Goal: Task Accomplishment & Management: Complete application form

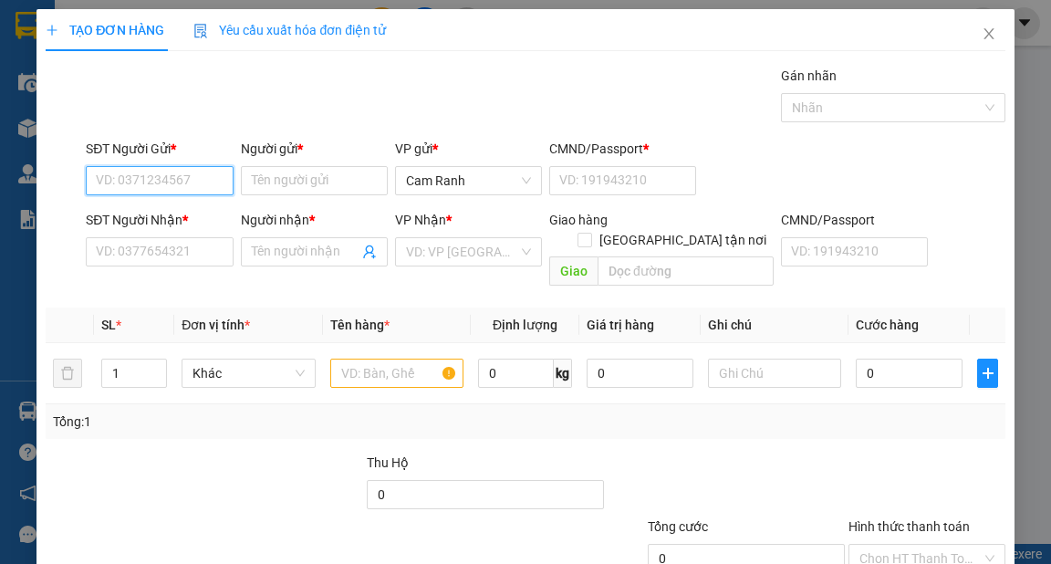
click at [179, 188] on input "SĐT Người Gửi *" at bounding box center [159, 180] width 147 height 29
type input "0962158764"
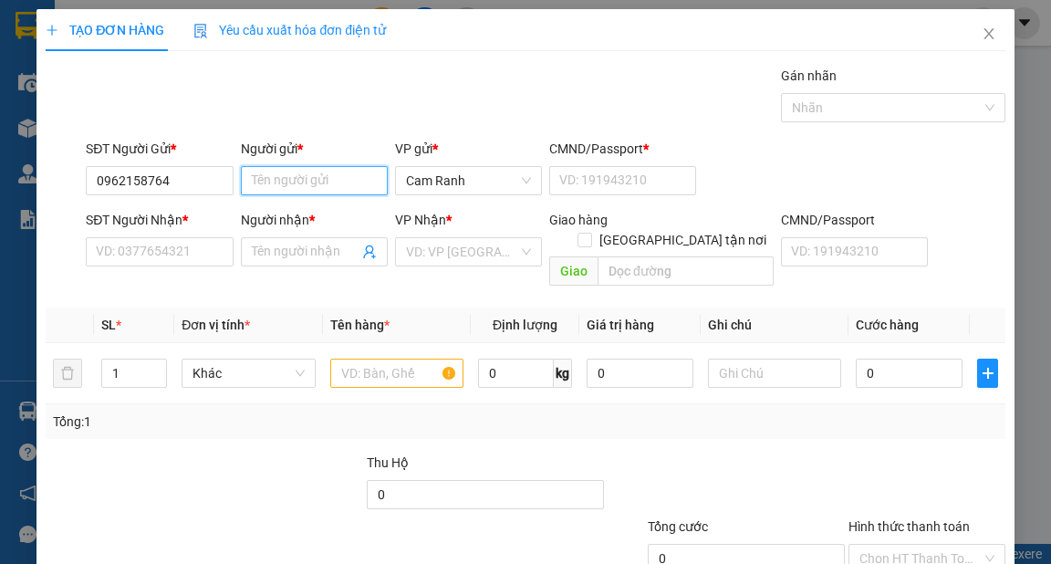
click at [274, 176] on input "Người gửi *" at bounding box center [314, 180] width 147 height 29
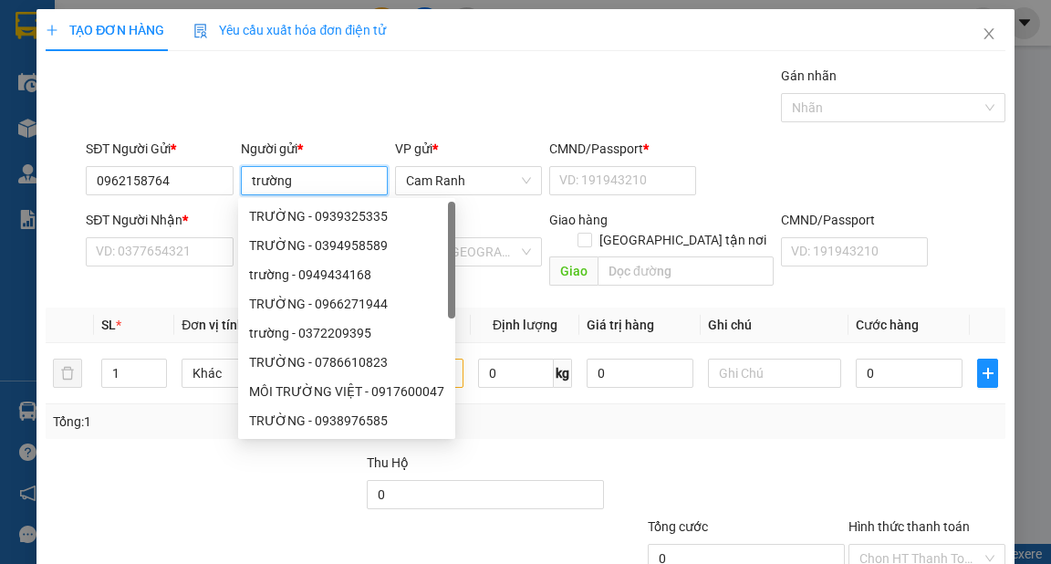
type input "trường"
click at [177, 275] on div "Transit Pickup Surcharge Ids Transit Deliver Surcharge Ids Transit Deliver Surc…" at bounding box center [525, 363] width 959 height 594
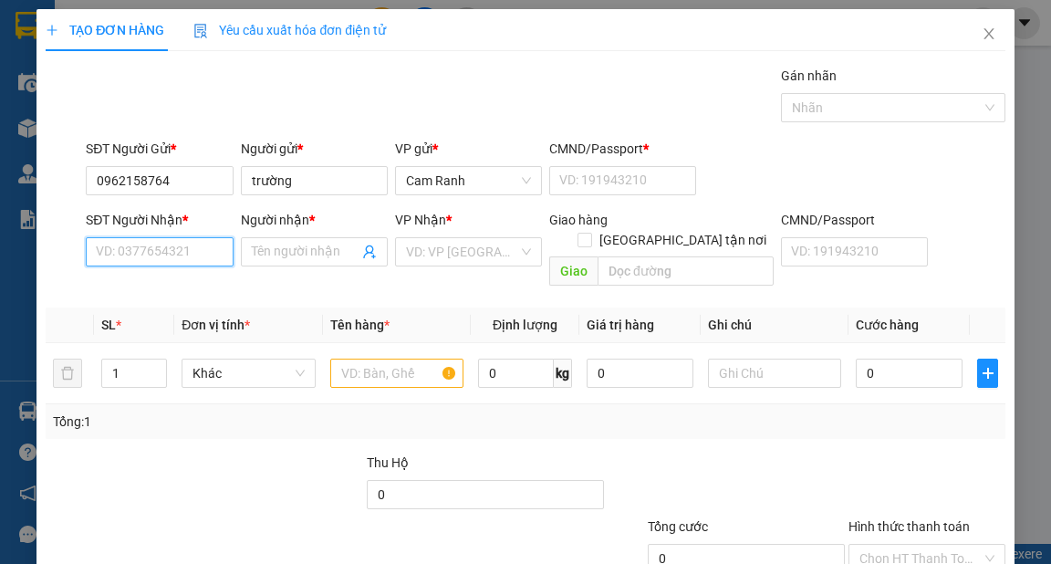
click at [175, 254] on input "SĐT Người Nhận *" at bounding box center [159, 251] width 147 height 29
click at [298, 248] on input "Người nhận *" at bounding box center [305, 252] width 107 height 20
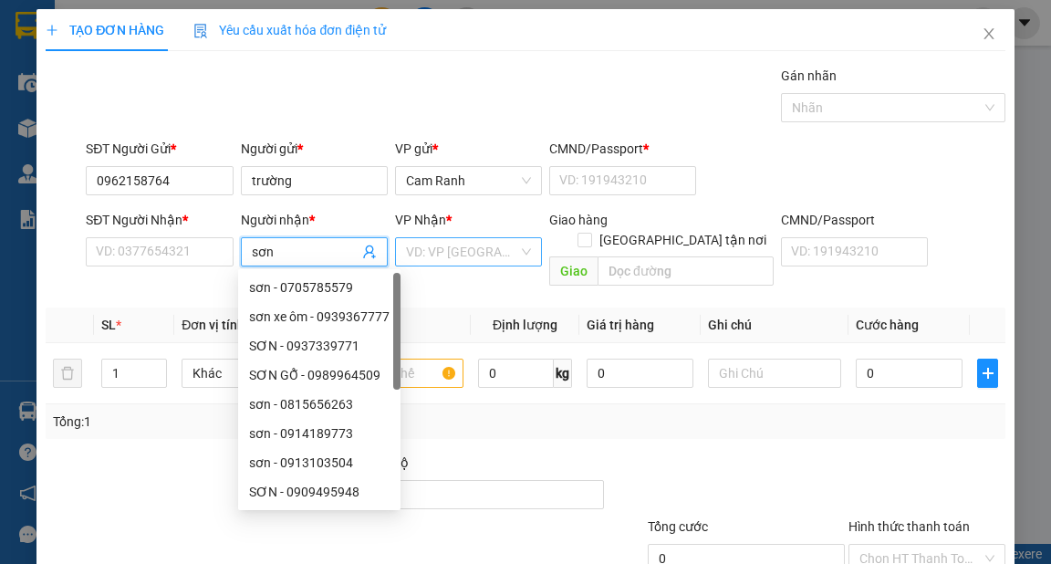
type input "sơn"
click at [434, 248] on input "search" at bounding box center [462, 251] width 112 height 27
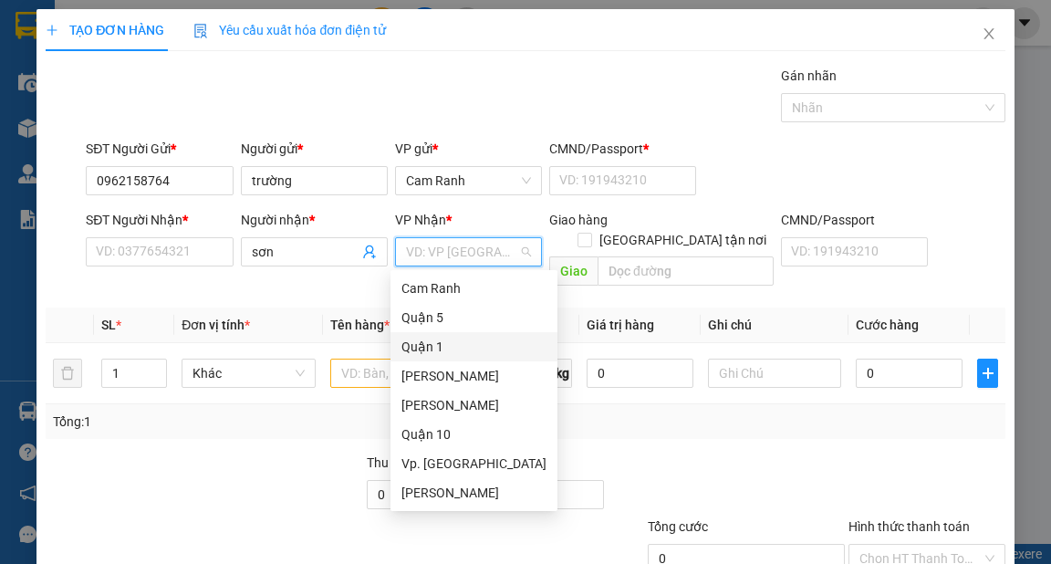
drag, startPoint x: 437, startPoint y: 343, endPoint x: 204, endPoint y: 273, distance: 243.1
click at [437, 345] on div "Quận 1" at bounding box center [474, 347] width 145 height 20
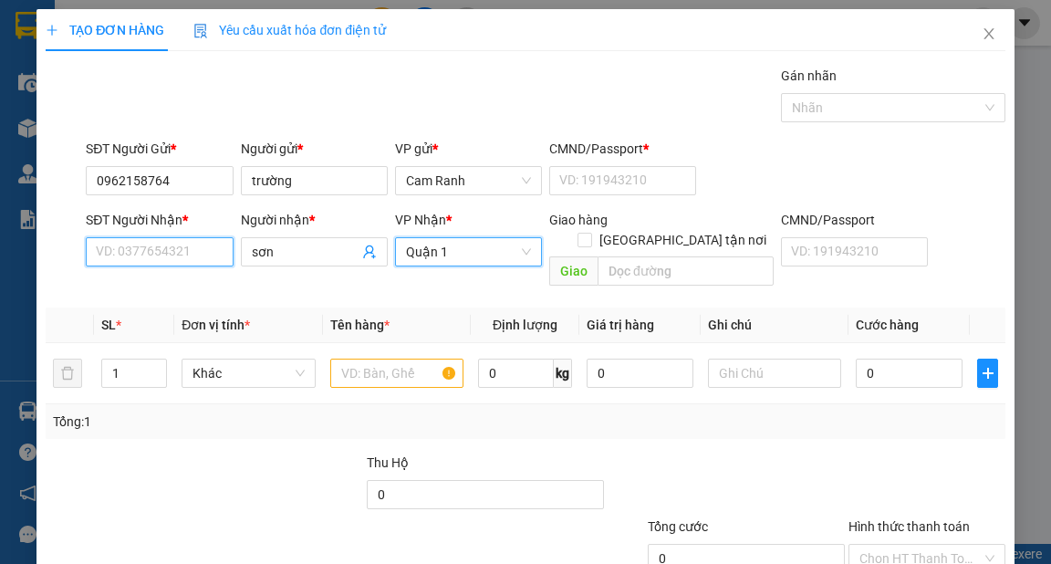
click at [183, 260] on input "SĐT Người Nhận *" at bounding box center [159, 251] width 147 height 29
type input "0333108740"
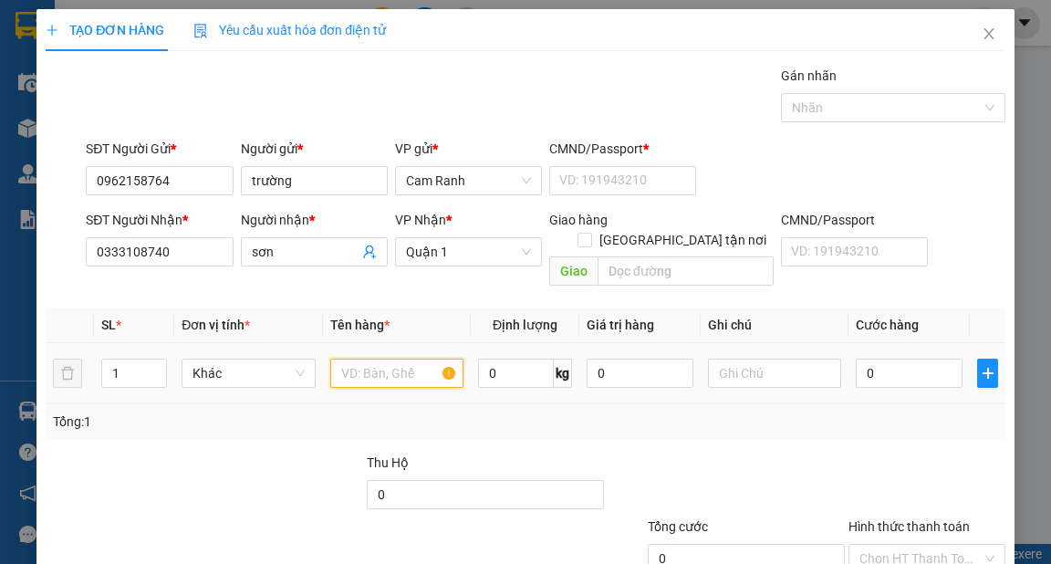
click at [391, 359] on input "text" at bounding box center [397, 373] width 134 height 29
type input "1 xe clead 79c1"
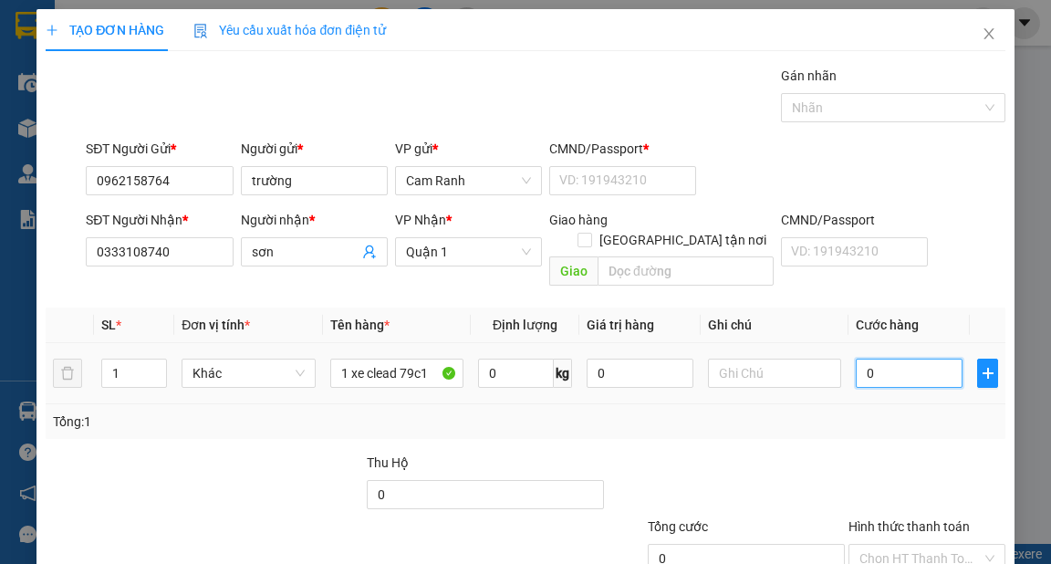
click at [873, 359] on input "0" at bounding box center [909, 373] width 107 height 29
type input "3"
type input "0"
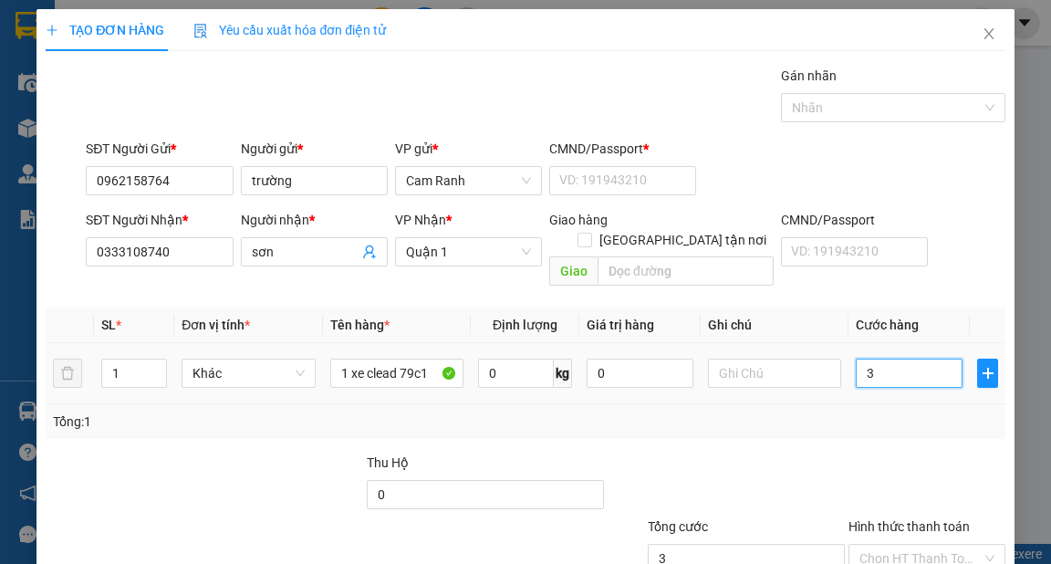
type input "0"
type input "04"
type input "4"
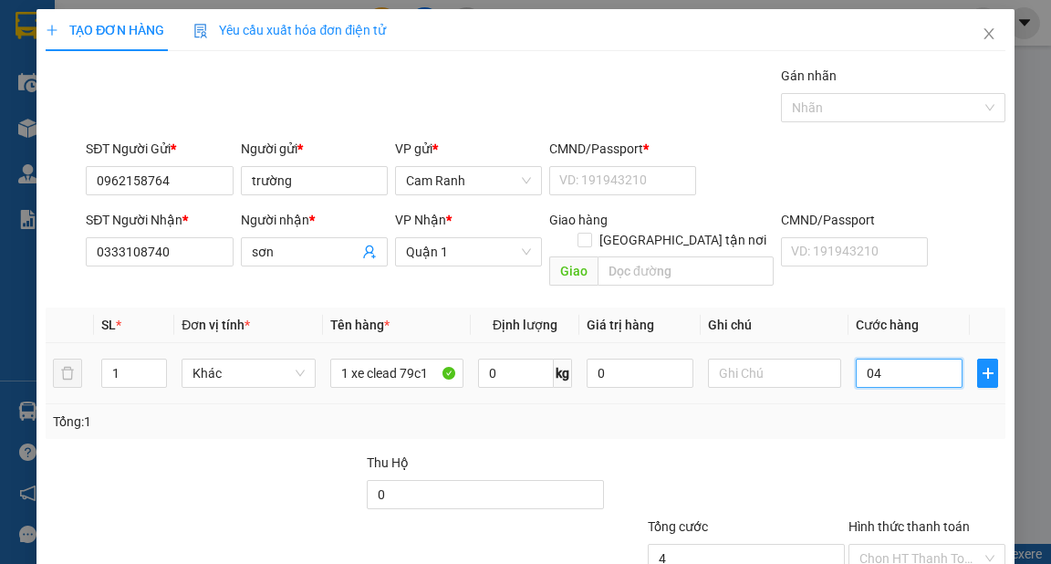
type input "045"
type input "45"
type input "0.450"
type input "450"
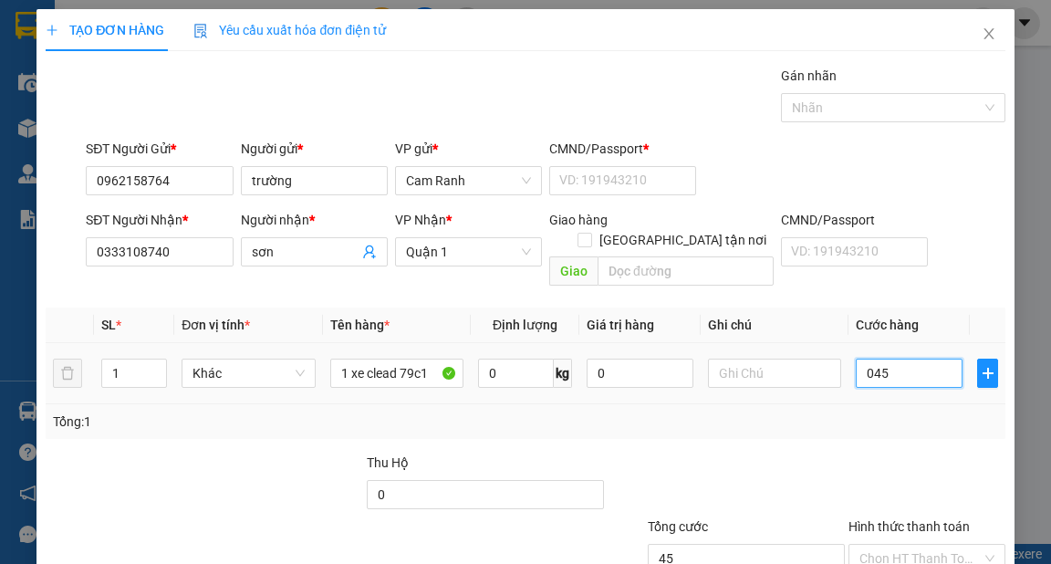
type input "450"
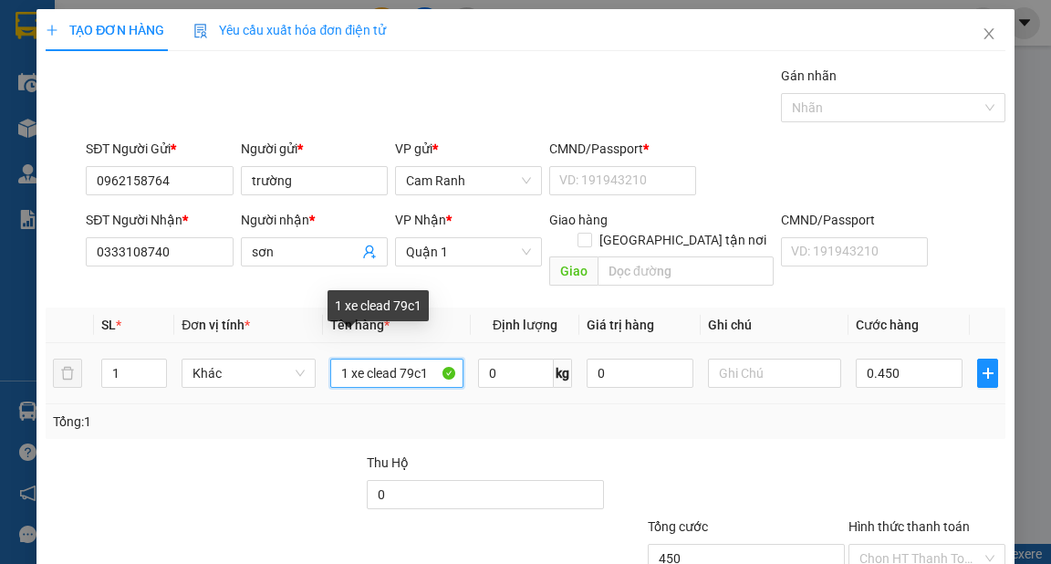
type input "450.000"
click at [423, 359] on input "1 xe clead 79c1" at bounding box center [397, 373] width 134 height 29
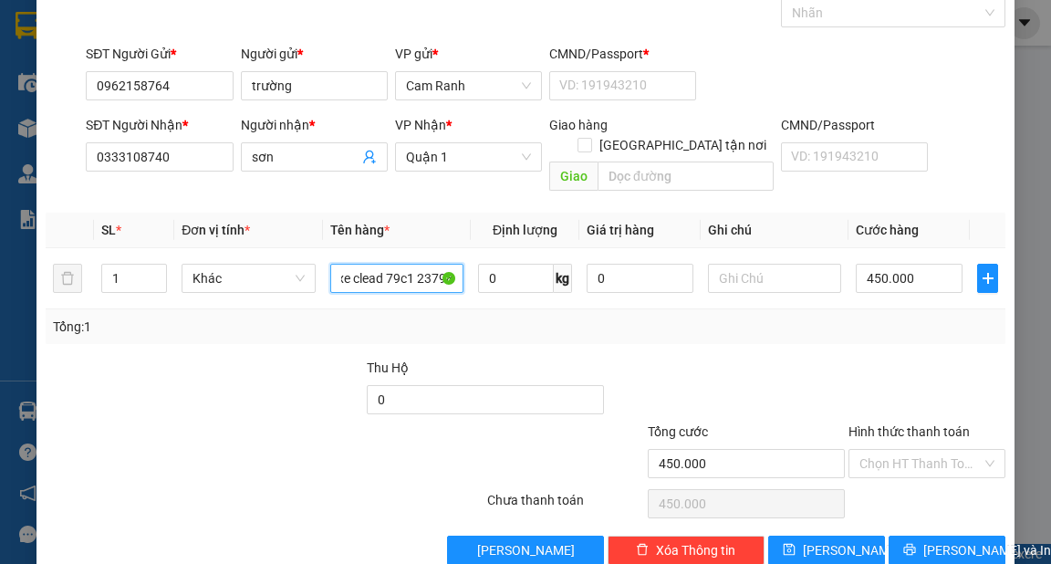
scroll to position [110, 0]
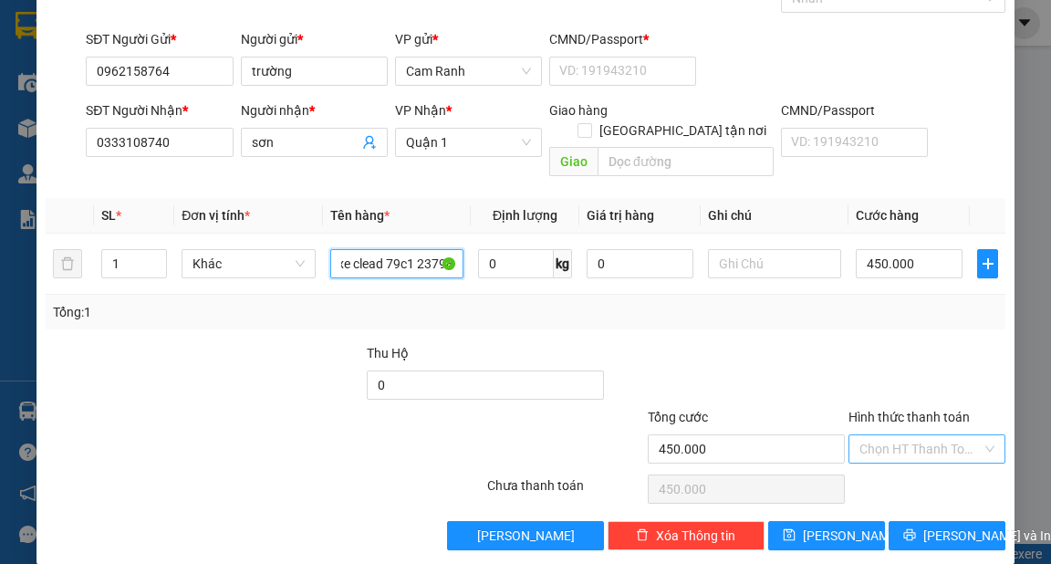
type input "1 xe clead 79c1 23798"
click at [912, 435] on input "Hình thức thanh toán" at bounding box center [921, 448] width 122 height 27
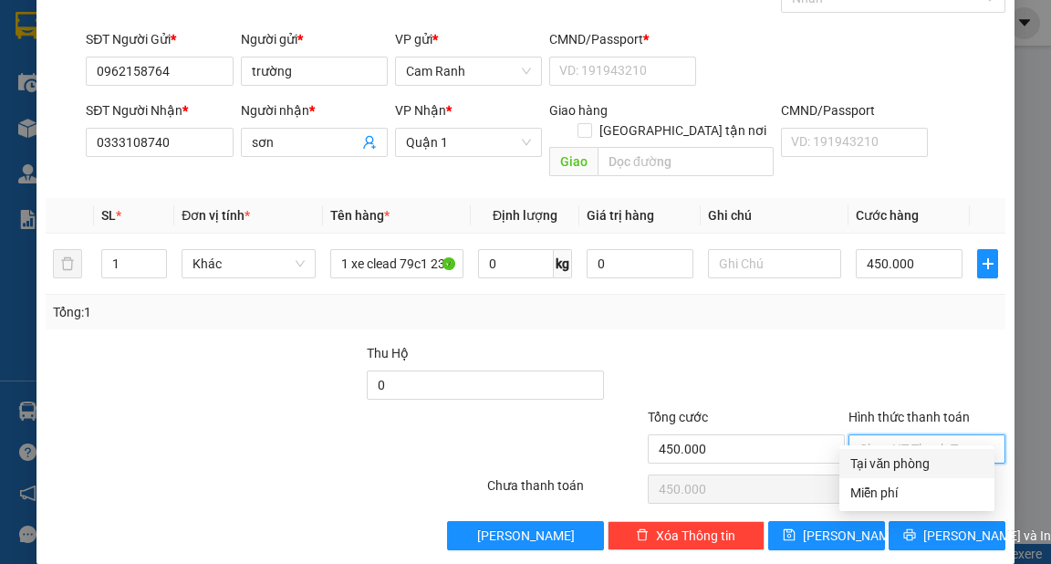
click at [904, 456] on div "Tại văn phòng" at bounding box center [917, 464] width 133 height 20
type input "0"
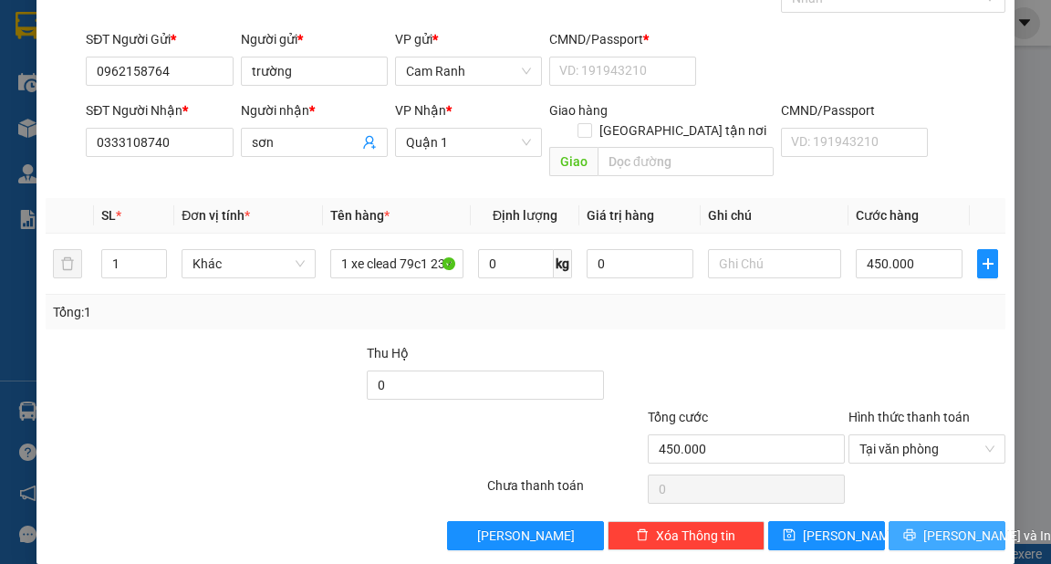
click at [948, 526] on span "[PERSON_NAME] và In" at bounding box center [988, 536] width 128 height 20
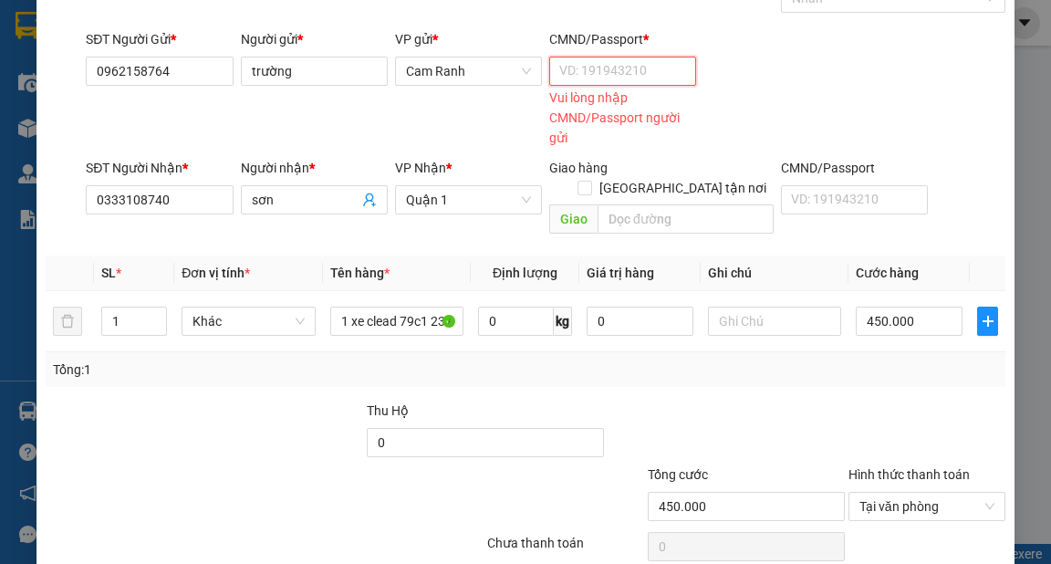
click at [615, 59] on input "CMND/Passport *" at bounding box center [622, 71] width 147 height 29
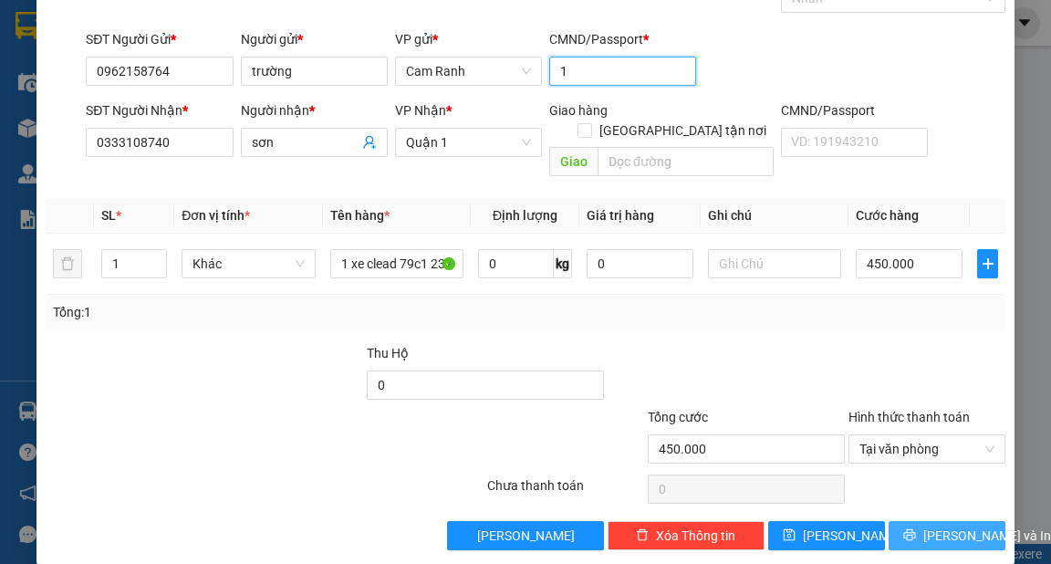
type input "1"
click at [916, 521] on button "[PERSON_NAME] và In" at bounding box center [947, 535] width 117 height 29
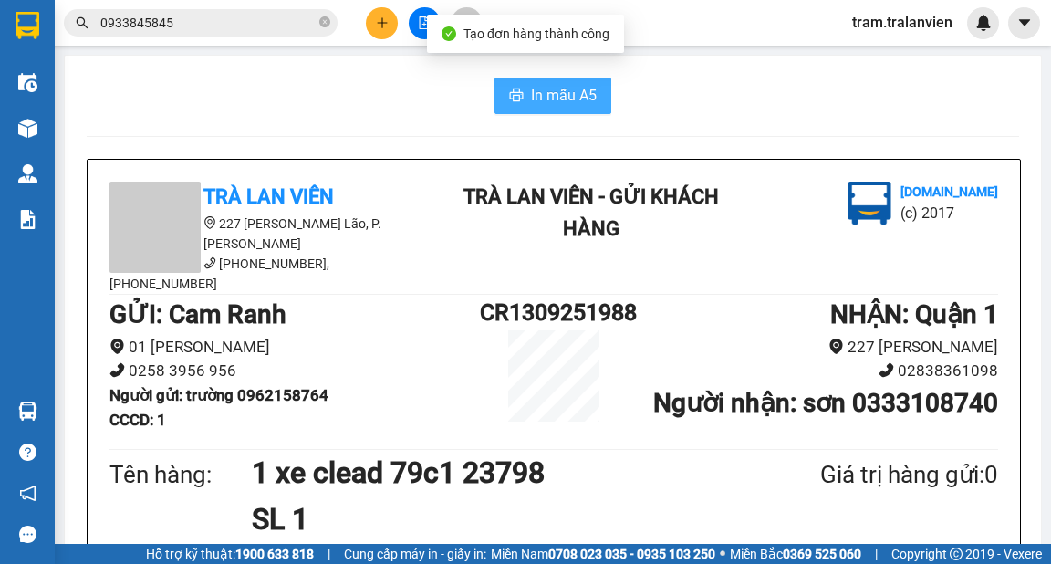
click at [577, 106] on span "In mẫu A5" at bounding box center [564, 95] width 66 height 23
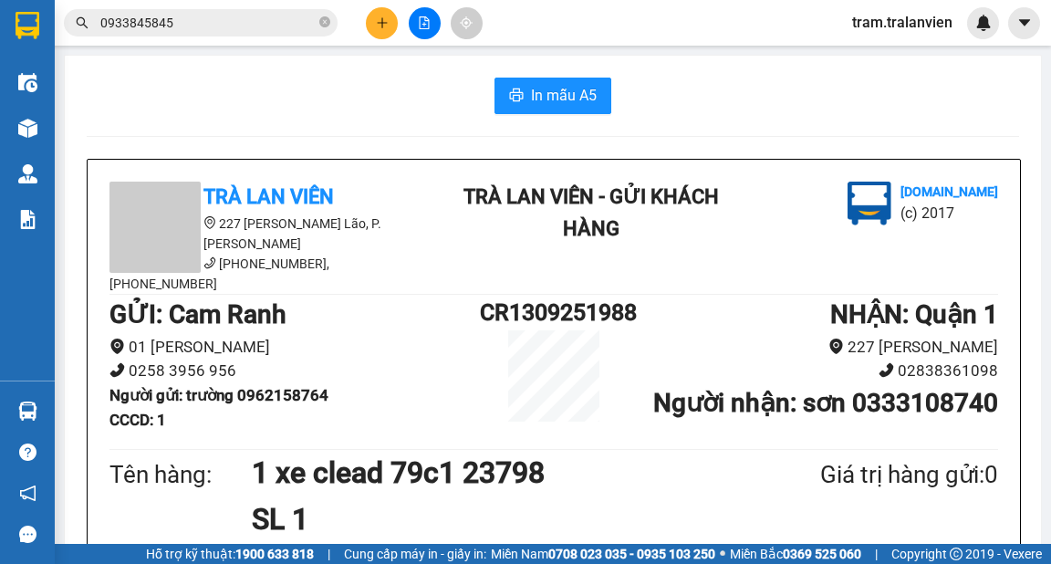
click at [399, 103] on div "In mẫu A5" at bounding box center [553, 96] width 933 height 37
click at [387, 11] on button at bounding box center [382, 23] width 32 height 32
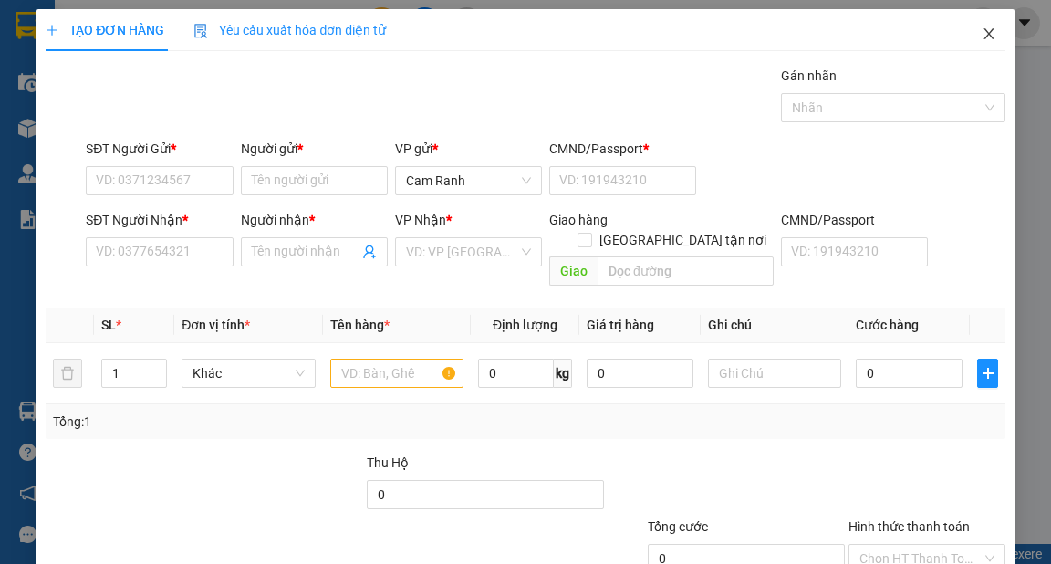
click at [982, 32] on icon "close" at bounding box center [989, 33] width 15 height 15
